Goal: Task Accomplishment & Management: Complete application form

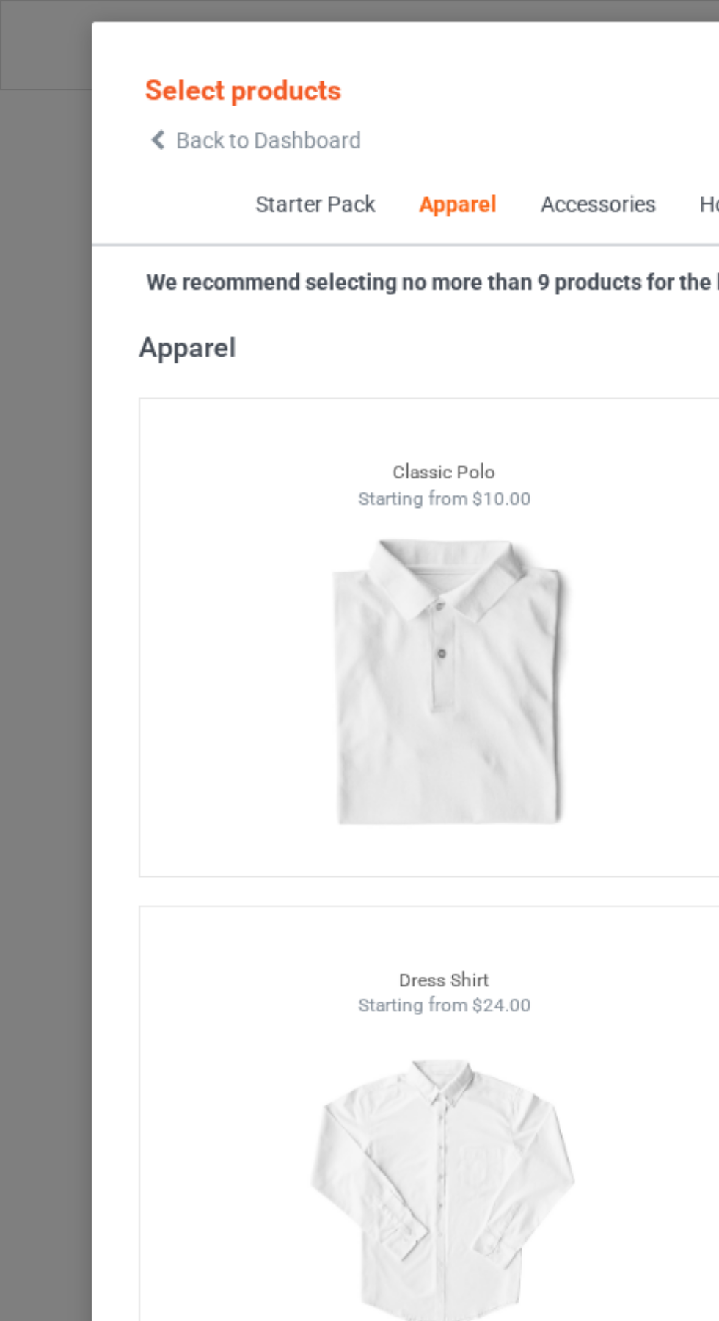
click at [79, 68] on icon at bounding box center [74, 66] width 12 height 10
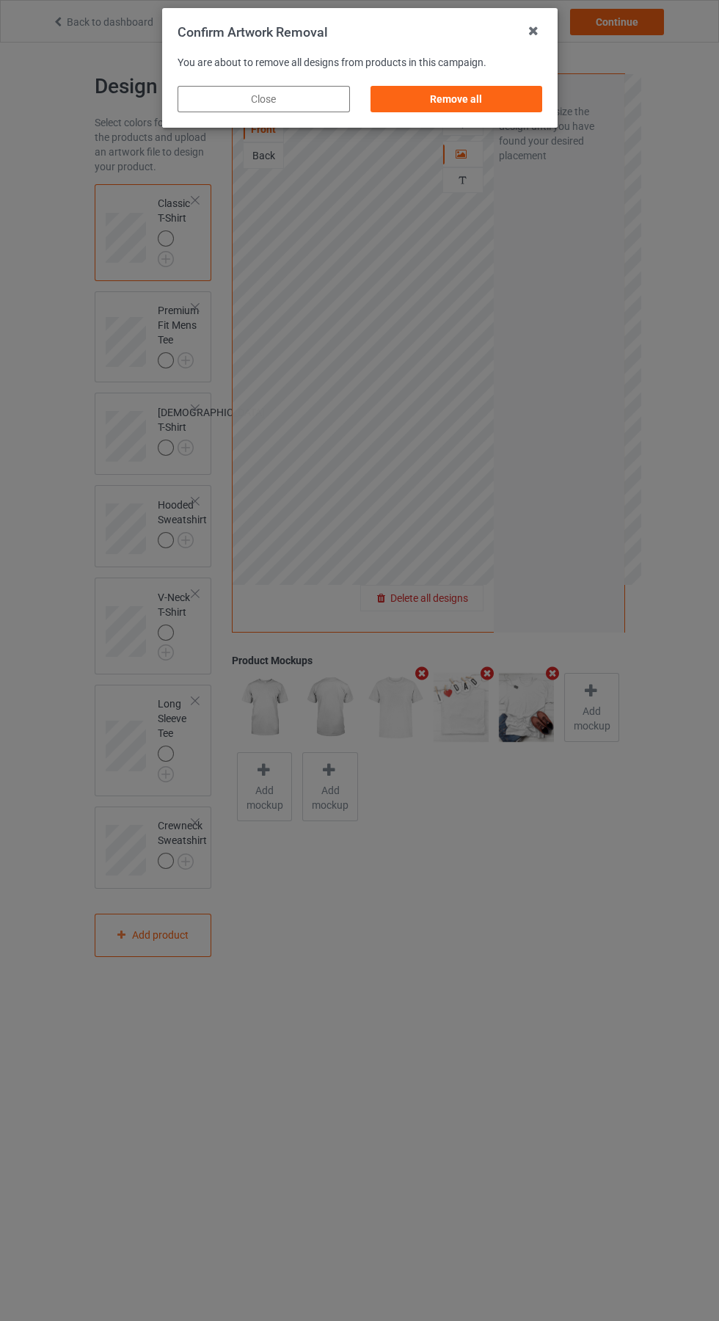
click at [478, 99] on div "Remove all" at bounding box center [456, 99] width 173 height 26
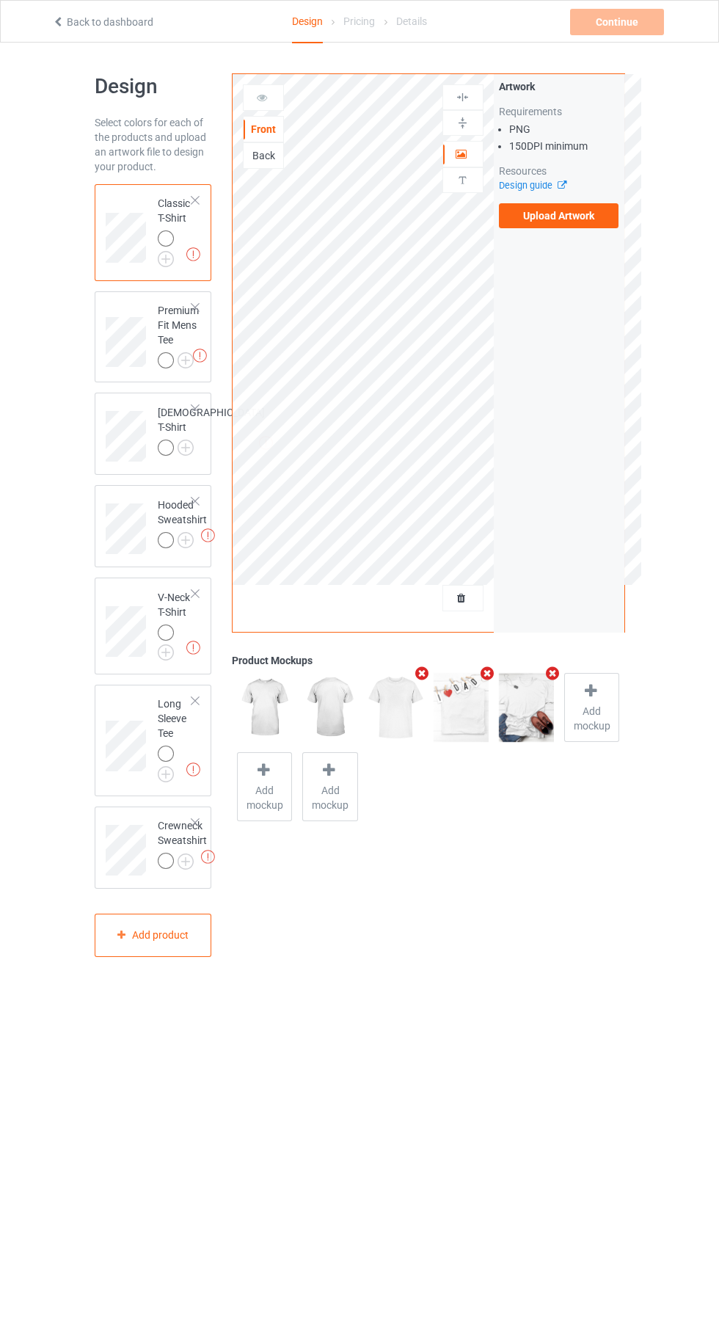
click at [595, 224] on label "Upload Artwork" at bounding box center [559, 215] width 120 height 25
click at [0, 0] on input "Upload Artwork" at bounding box center [0, 0] width 0 height 0
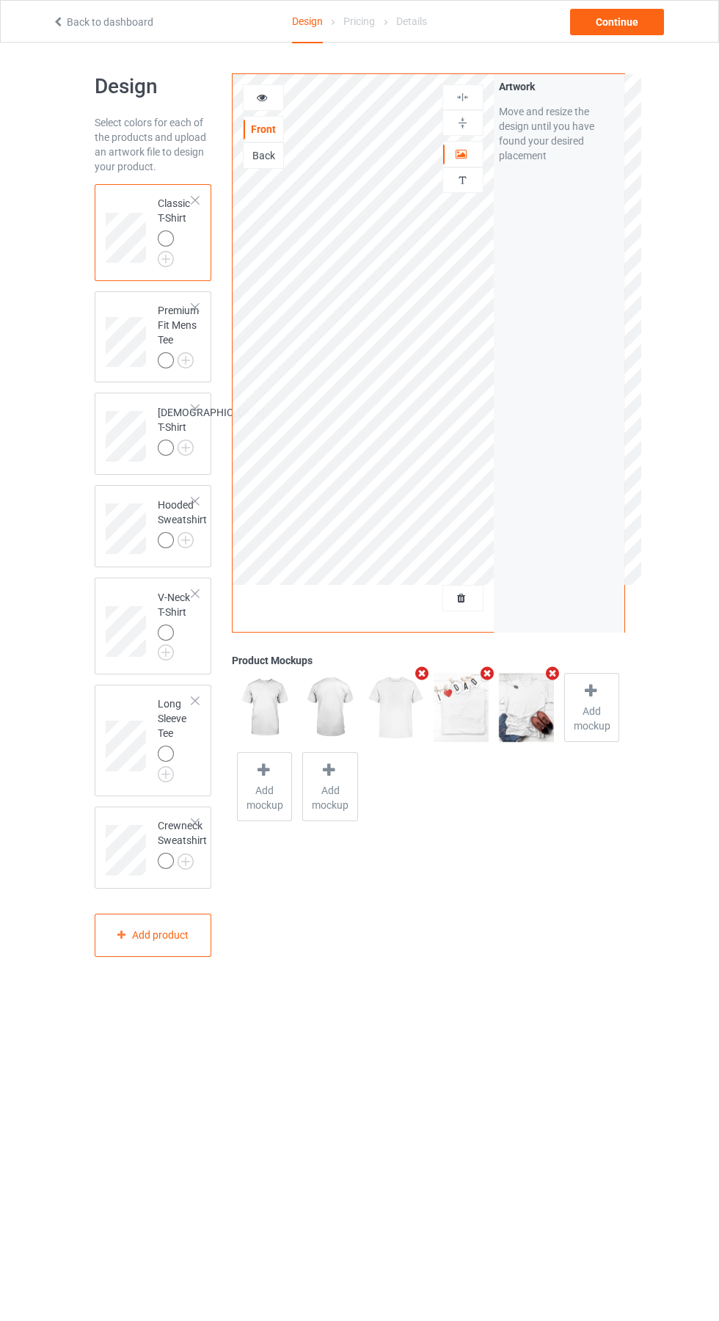
click at [262, 95] on icon at bounding box center [262, 95] width 12 height 10
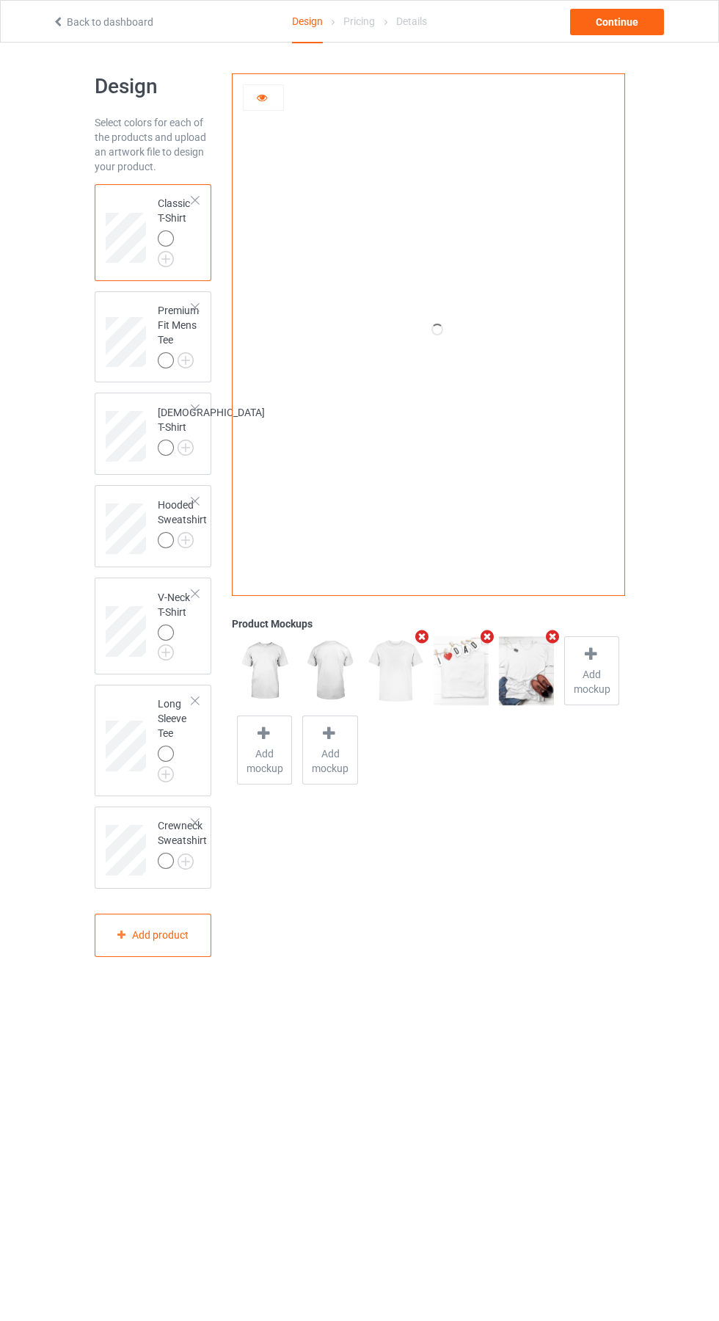
click at [262, 94] on icon at bounding box center [262, 95] width 12 height 10
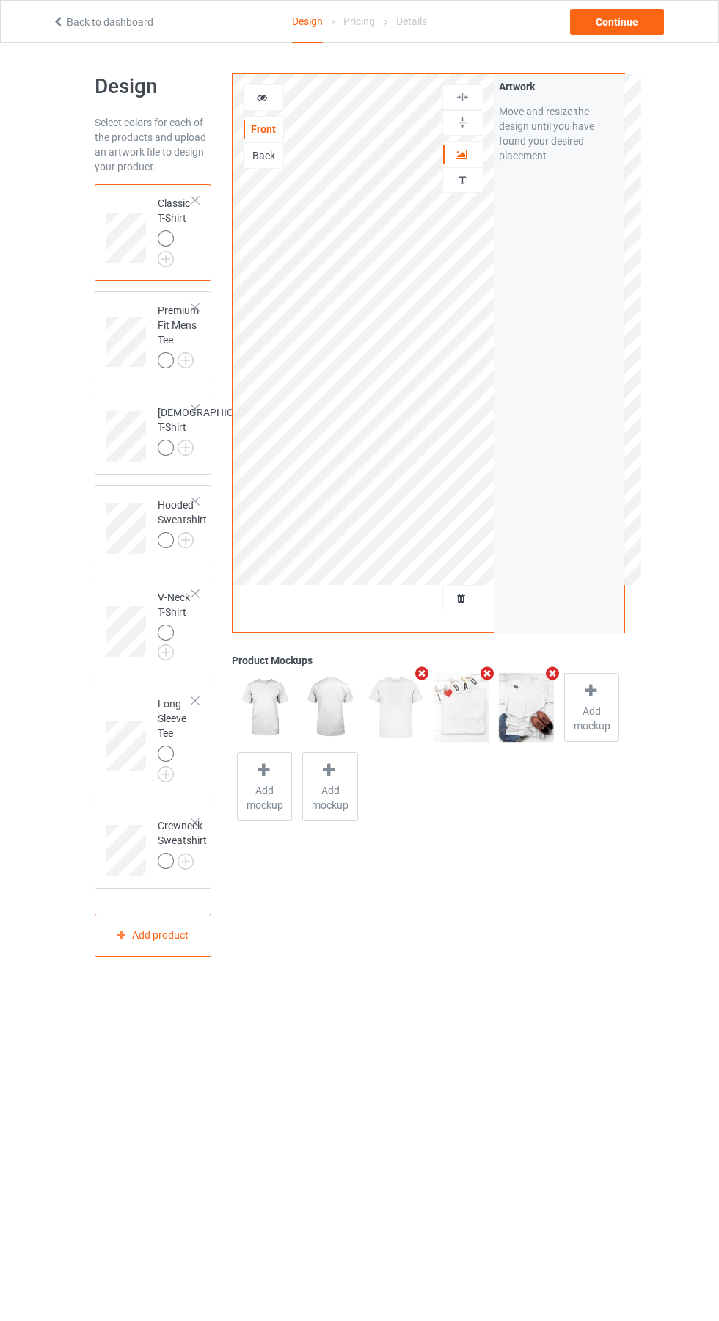
click at [264, 98] on icon at bounding box center [262, 95] width 12 height 10
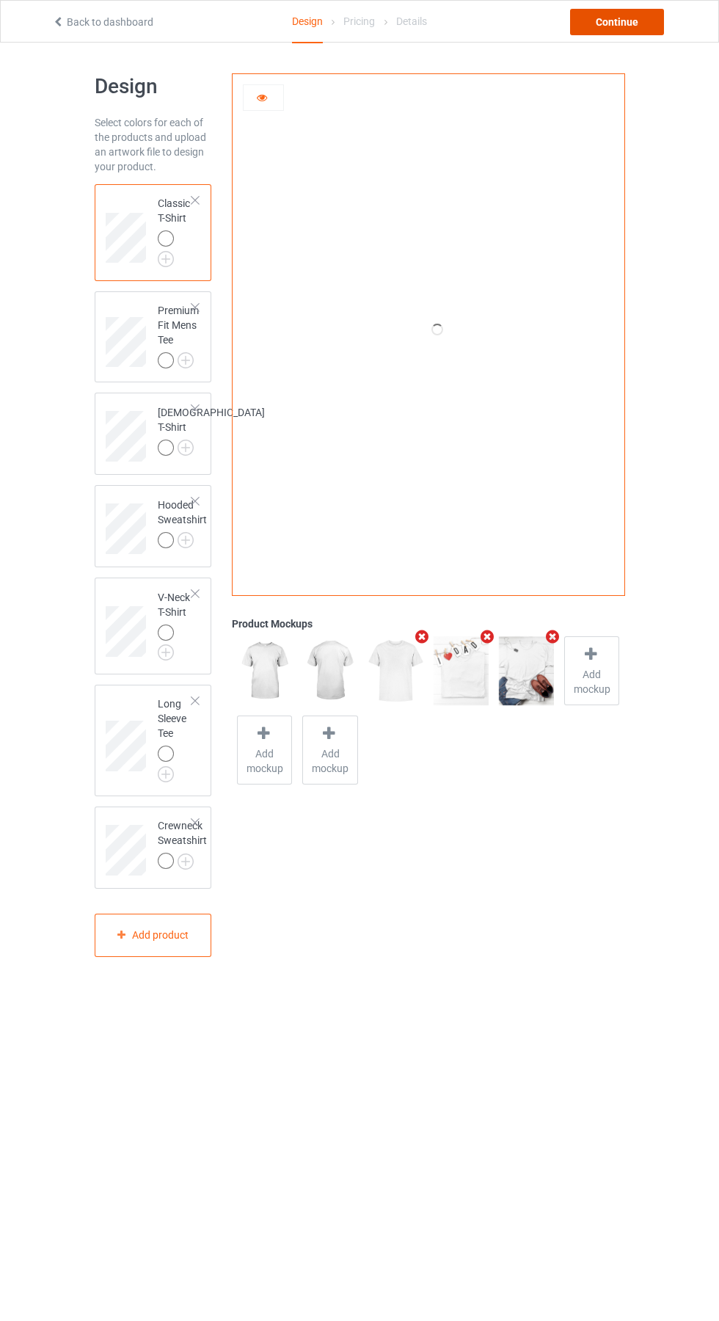
click at [639, 33] on div "Continue" at bounding box center [617, 22] width 94 height 26
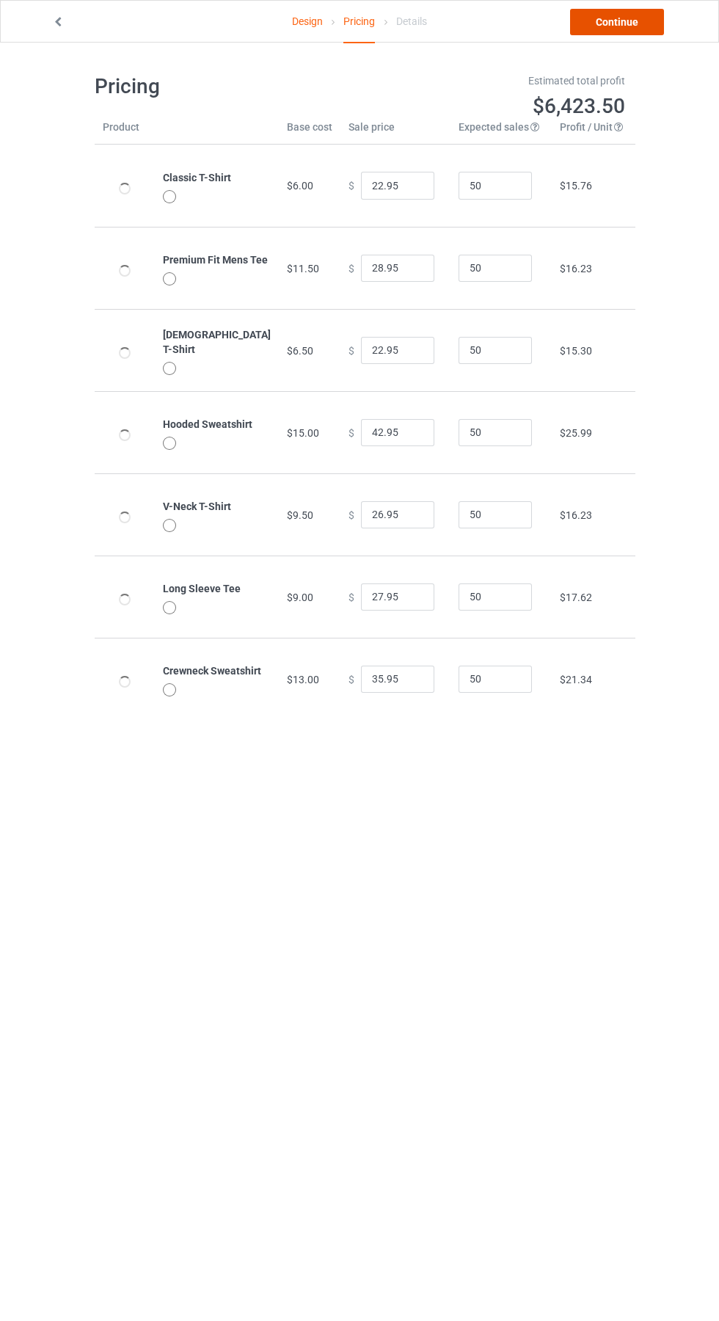
click at [628, 29] on link "Continue" at bounding box center [617, 22] width 94 height 26
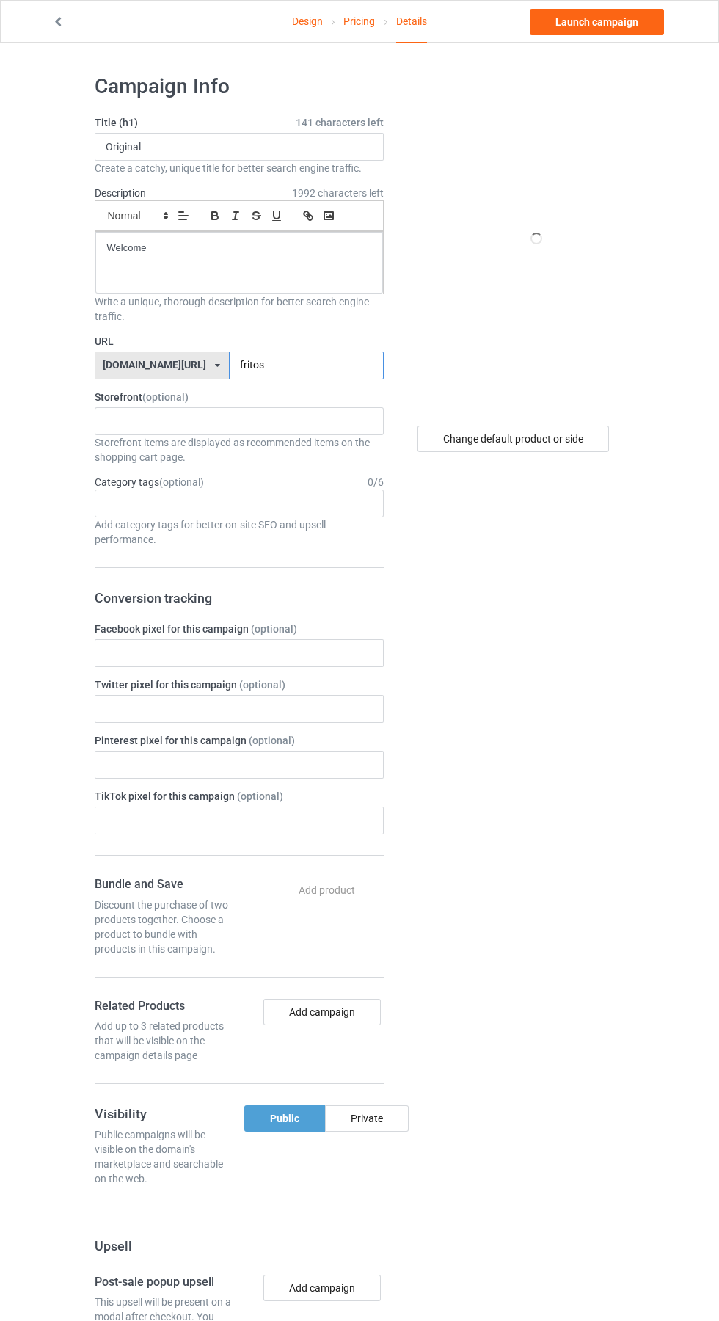
click at [299, 361] on input "fritos" at bounding box center [306, 366] width 155 height 28
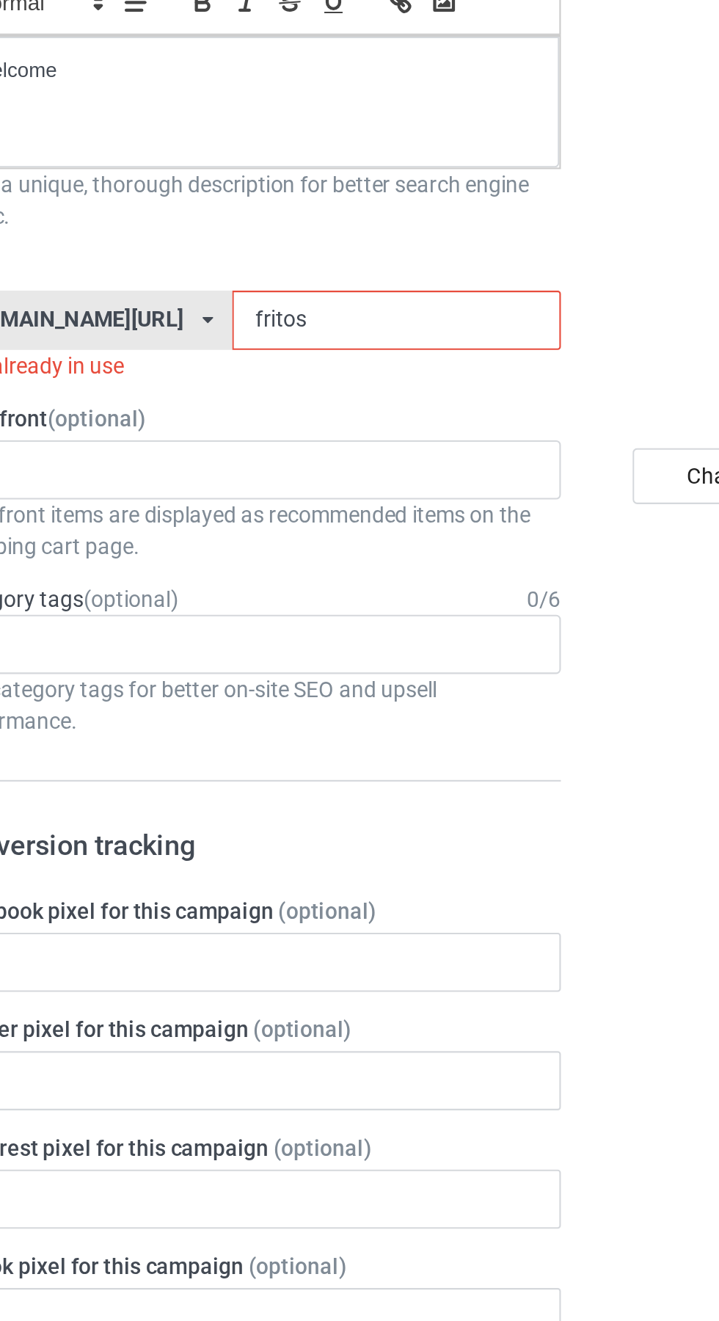
type input "frito"
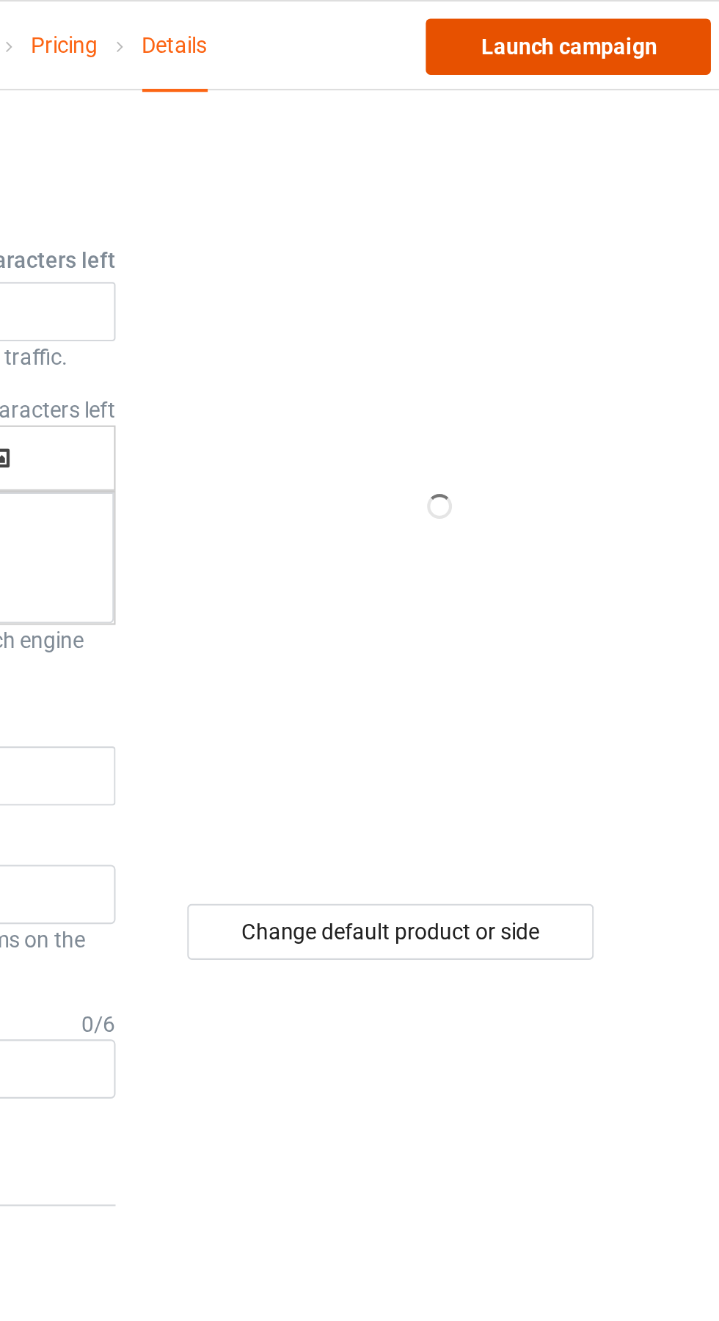
click at [618, 21] on link "Launch campaign" at bounding box center [597, 22] width 134 height 26
